Goal: Transaction & Acquisition: Purchase product/service

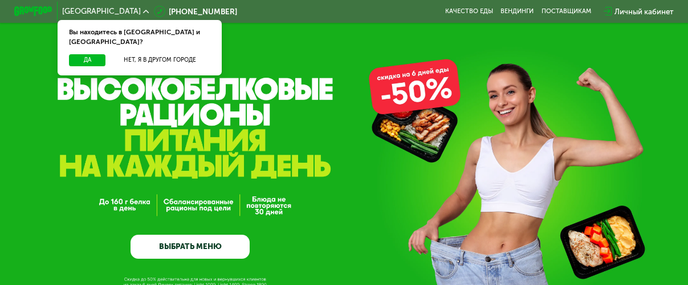
click at [221, 239] on link "ВЫБРАТЬ МЕНЮ" at bounding box center [190, 246] width 119 height 24
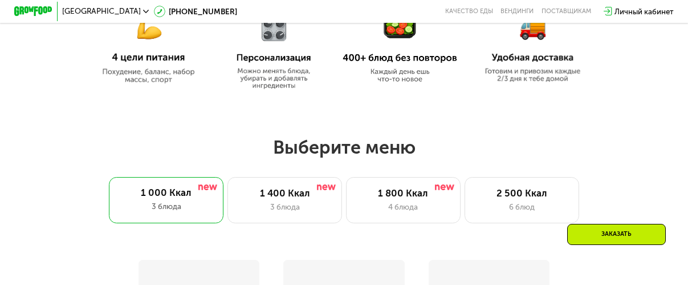
scroll to position [617, 0]
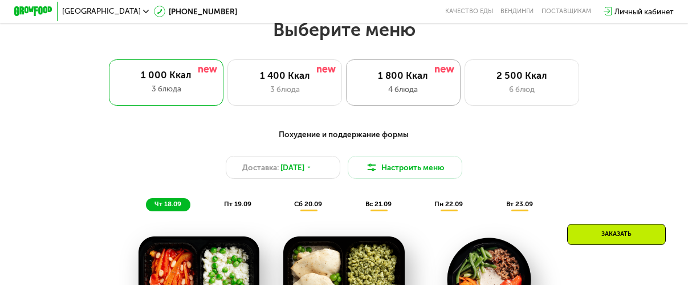
click at [435, 79] on div "1 800 Ккал" at bounding box center [403, 75] width 95 height 11
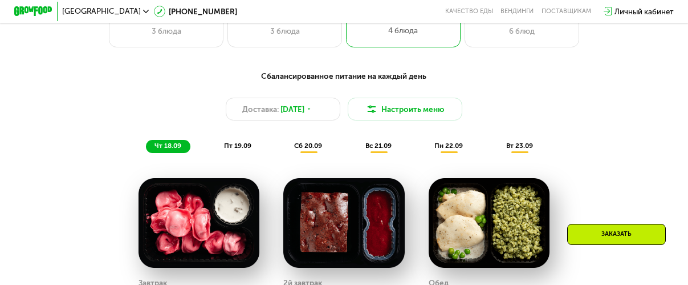
scroll to position [674, 0]
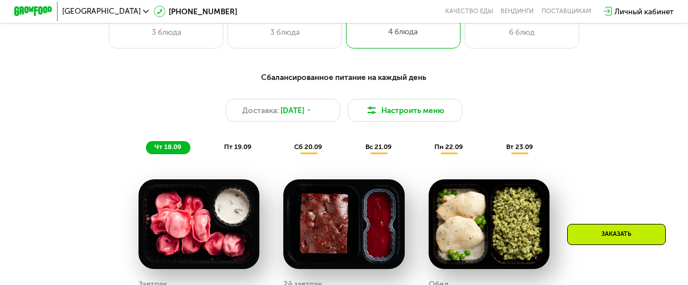
click at [241, 145] on div "Сбалансированное питание на каждый день Доставка: [DATE] Настроить меню чт 18.0…" at bounding box center [344, 112] width 566 height 83
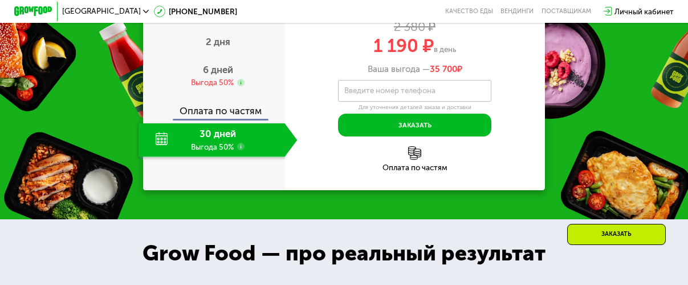
scroll to position [1244, 0]
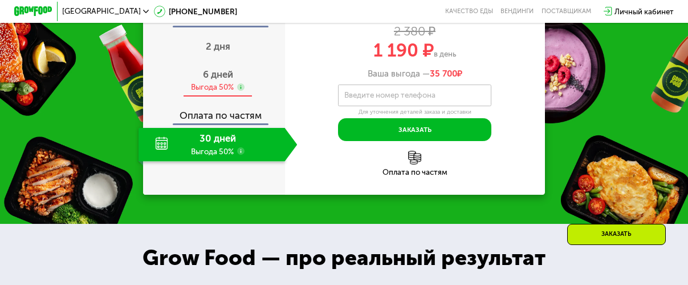
click at [240, 98] on div "6 дней Выгода 50%" at bounding box center [218, 81] width 159 height 34
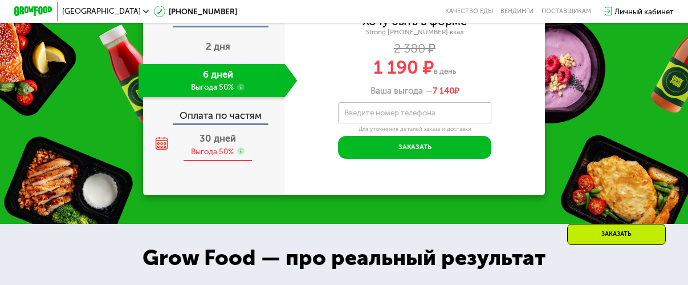
click at [209, 144] on span "30 дней" at bounding box center [218, 137] width 36 height 11
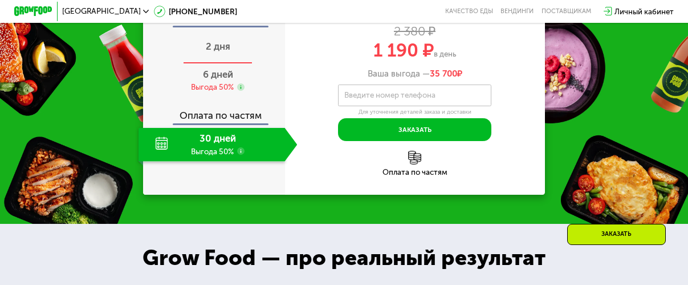
click at [225, 52] on span "2 дня" at bounding box center [218, 45] width 25 height 11
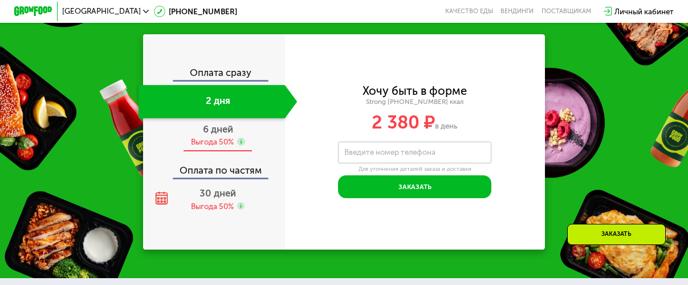
click at [254, 144] on div "6 дней Выгода 50%" at bounding box center [218, 135] width 159 height 34
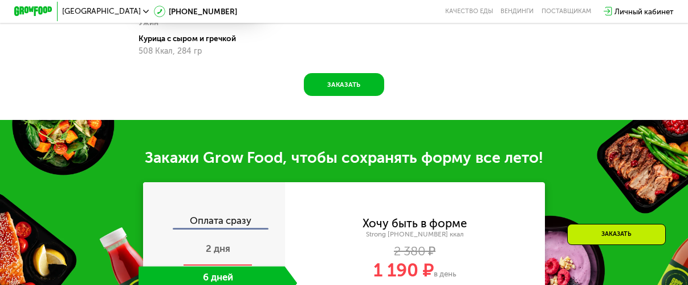
scroll to position [1073, 0]
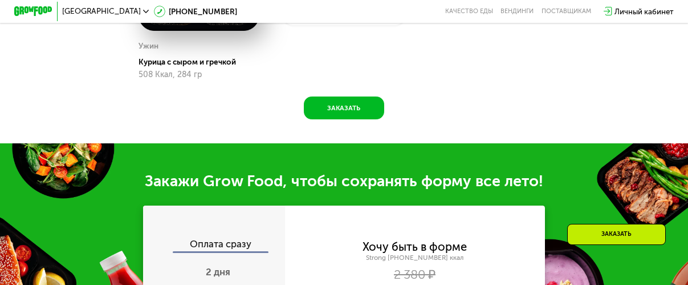
click at [226, 251] on div "Оплата сразу" at bounding box center [214, 245] width 140 height 13
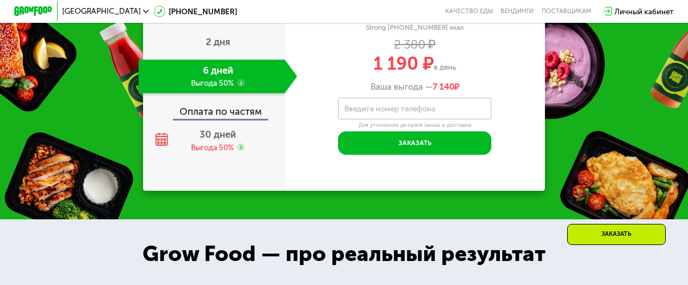
scroll to position [1312, 0]
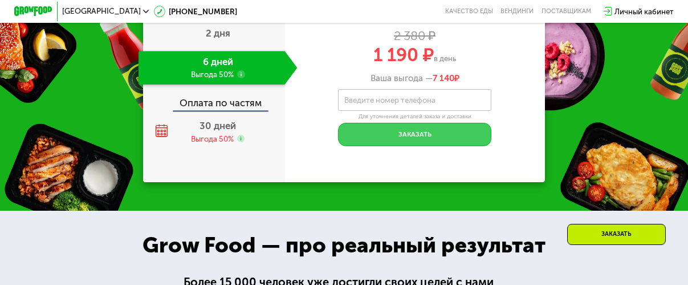
click at [482, 145] on button "Заказать" at bounding box center [414, 134] width 153 height 23
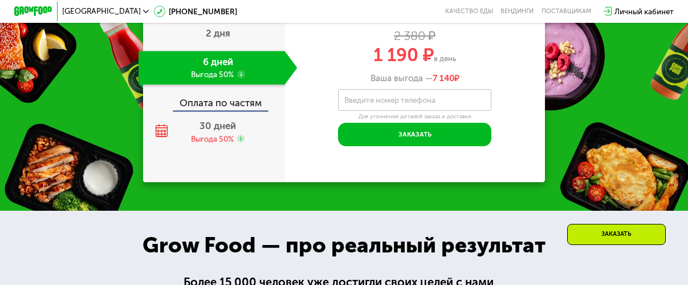
click at [620, 224] on div "Заказать" at bounding box center [616, 234] width 99 height 21
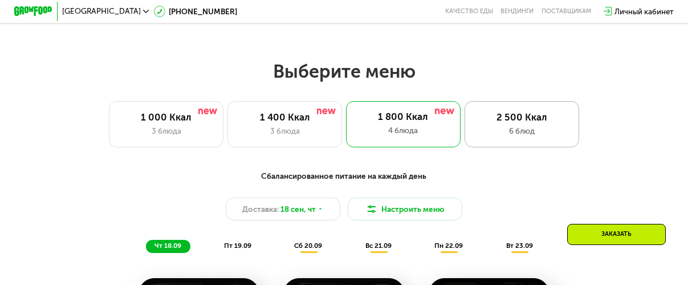
scroll to position [600, 0]
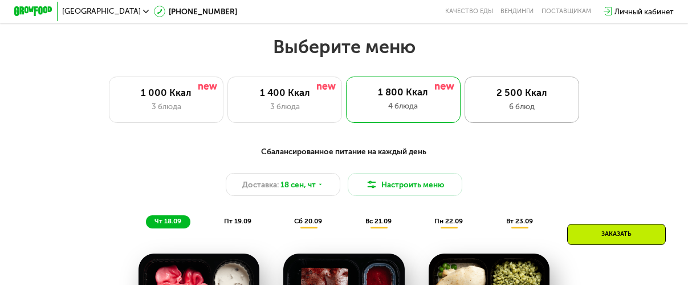
click at [552, 104] on div "2 500 Ккал 6 блюд" at bounding box center [522, 99] width 115 height 46
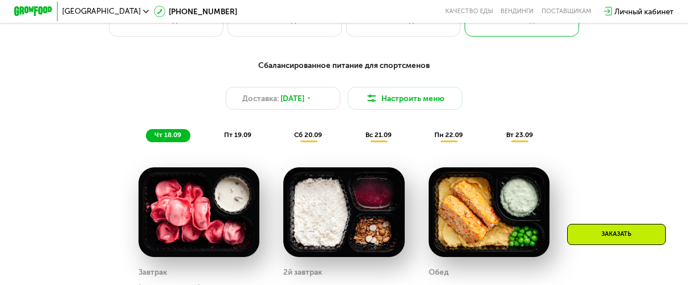
scroll to position [543, 0]
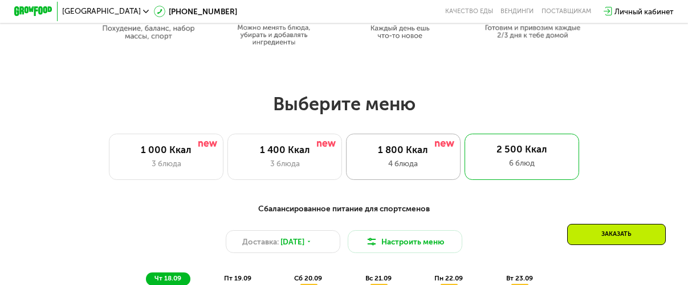
click at [431, 155] on div "1 800 Ккал" at bounding box center [403, 149] width 95 height 11
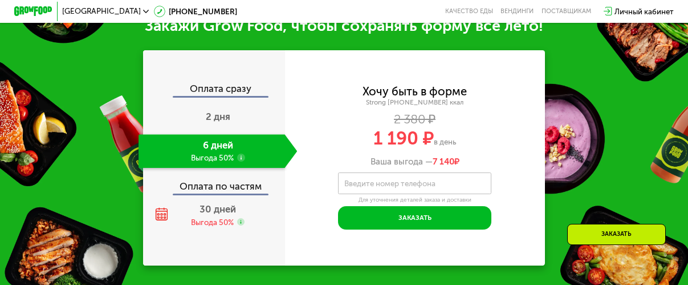
scroll to position [1227, 0]
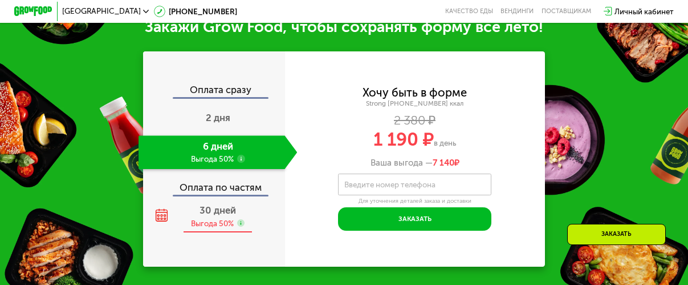
click at [210, 216] on span "30 дней" at bounding box center [218, 209] width 36 height 11
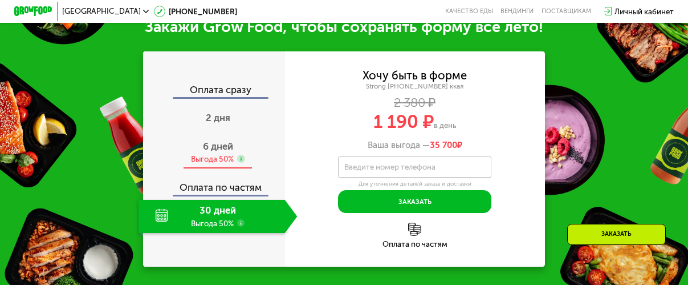
click at [217, 152] on span "6 дней" at bounding box center [218, 145] width 30 height 11
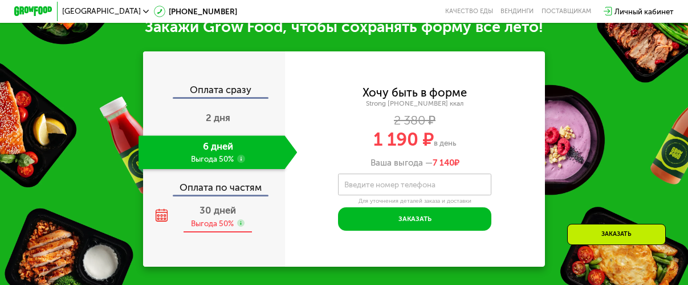
click at [226, 216] on span "30 дней" at bounding box center [218, 209] width 36 height 11
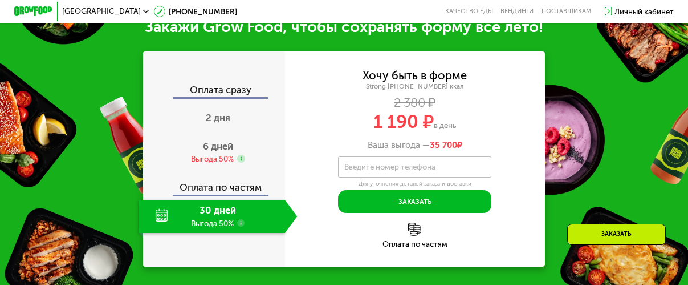
click at [416, 248] on div "Оплата по частям" at bounding box center [415, 234] width 260 height 25
click at [416, 236] on img at bounding box center [414, 228] width 13 height 13
click at [245, 169] on div "6 дней Выгода 50%" at bounding box center [218, 152] width 159 height 34
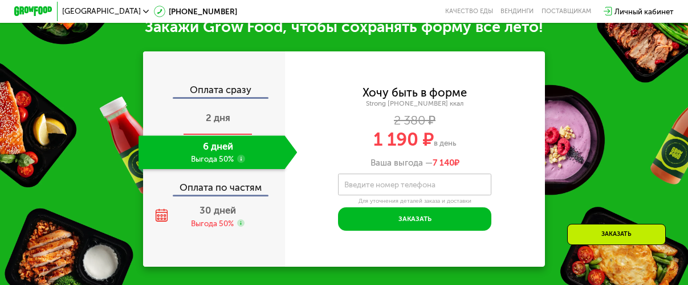
click at [224, 123] on div "2 дня" at bounding box center [218, 119] width 159 height 34
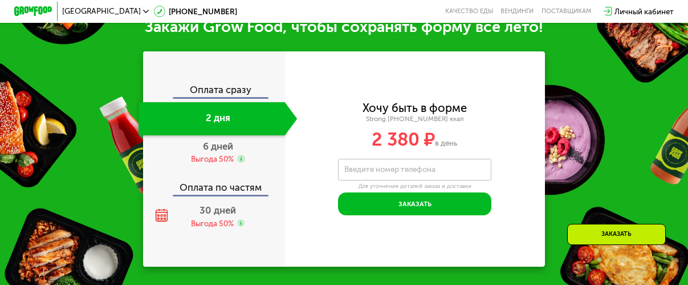
click at [242, 165] on div "6 дней Выгода 50%" at bounding box center [218, 152] width 159 height 34
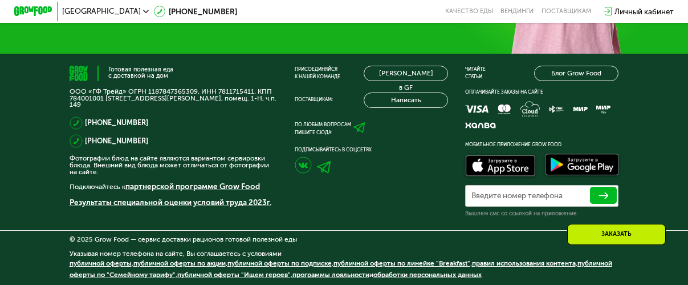
scroll to position [3266, 0]
